Goal: Task Accomplishment & Management: Complete application form

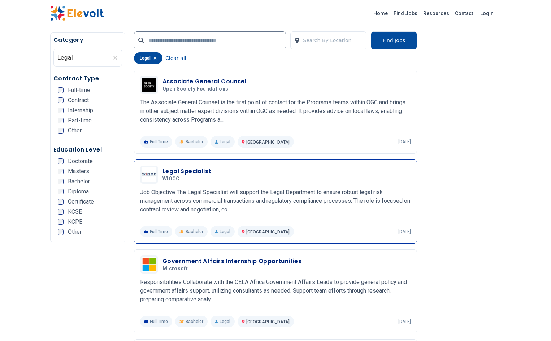
scroll to position [289, 0]
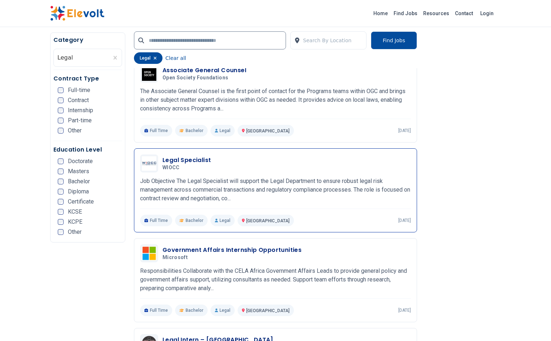
click at [163, 156] on h3 "Legal Specialist" at bounding box center [187, 160] width 48 height 9
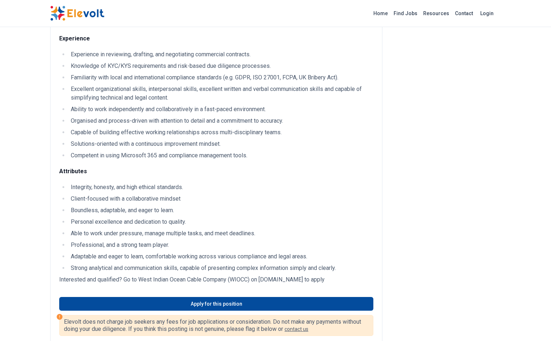
scroll to position [506, 0]
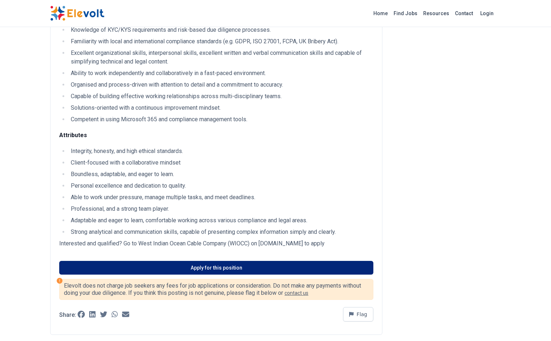
click at [201, 261] on link "Apply for this position" at bounding box center [216, 268] width 314 height 14
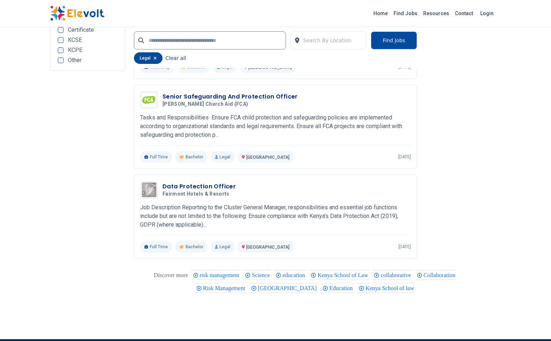
scroll to position [1221, 0]
